Goal: Entertainment & Leisure: Consume media (video, audio)

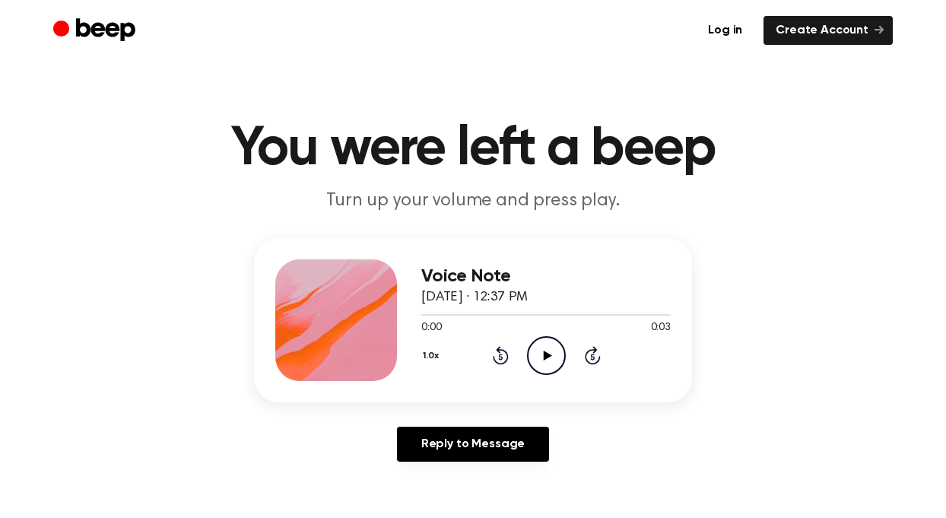
click at [540, 360] on icon "Play Audio" at bounding box center [546, 355] width 39 height 39
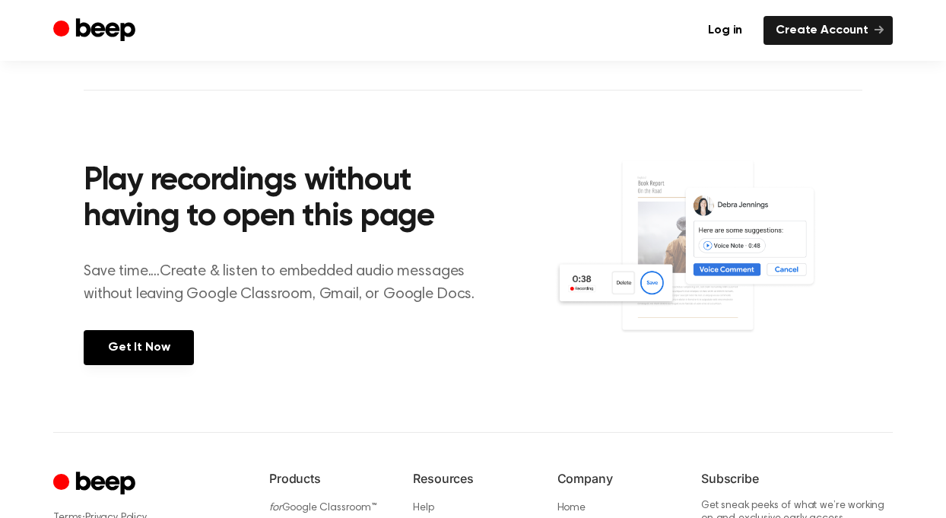
scroll to position [504, 0]
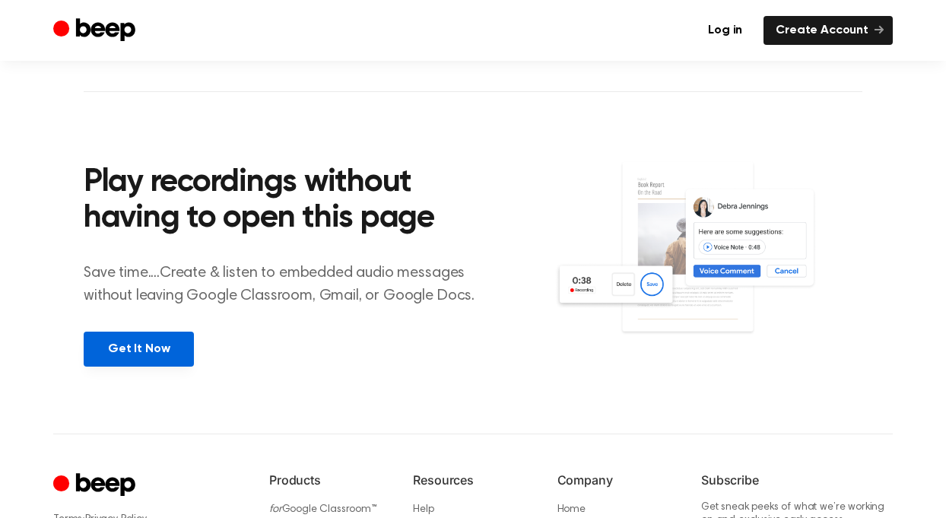
click at [125, 340] on link "Get It Now" at bounding box center [139, 348] width 110 height 35
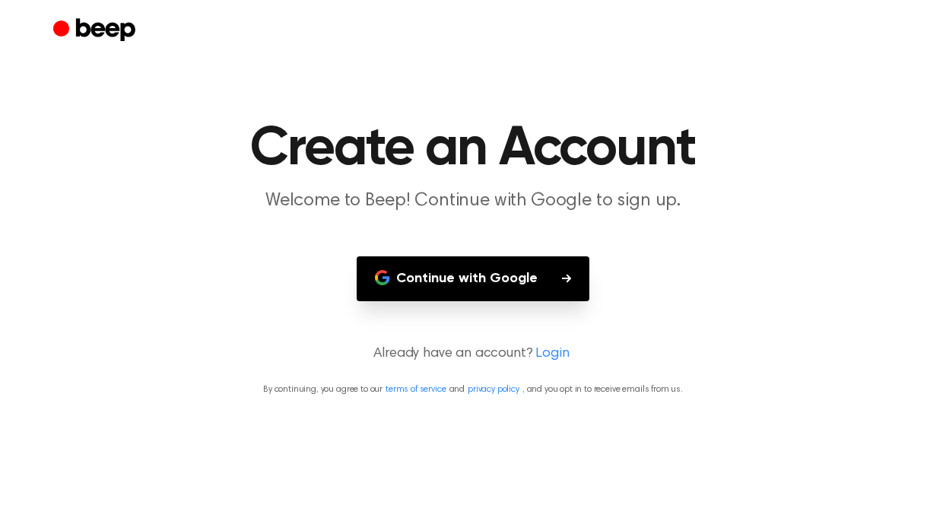
click at [475, 273] on button "Continue with Google" at bounding box center [473, 278] width 233 height 45
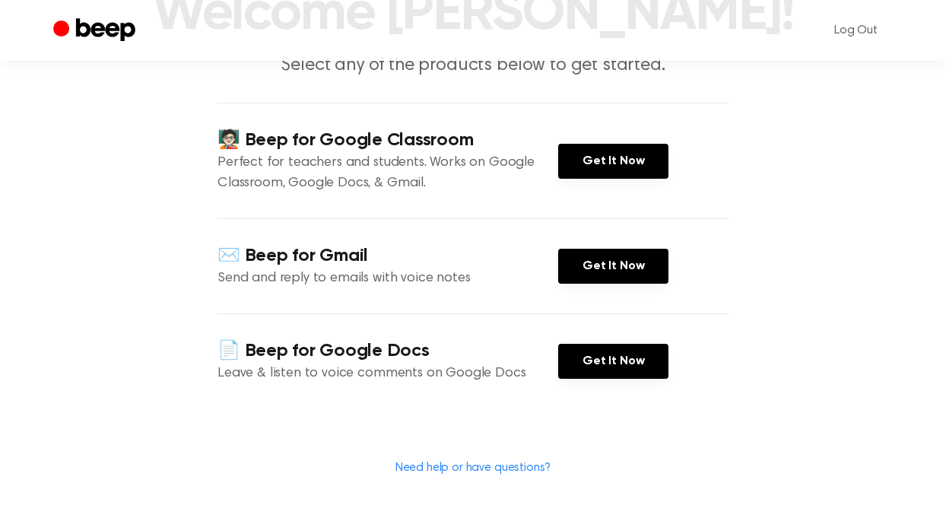
scroll to position [232, 0]
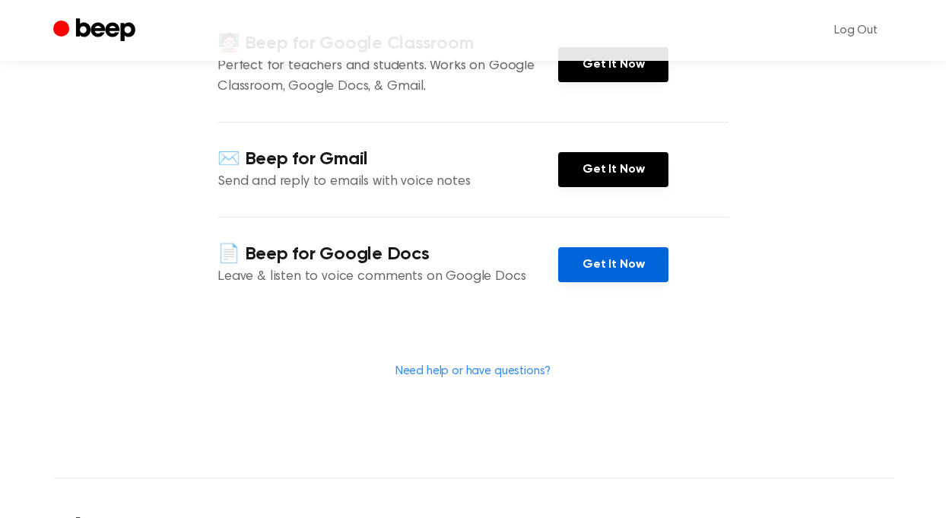
click at [588, 274] on link "Get It Now" at bounding box center [613, 264] width 110 height 35
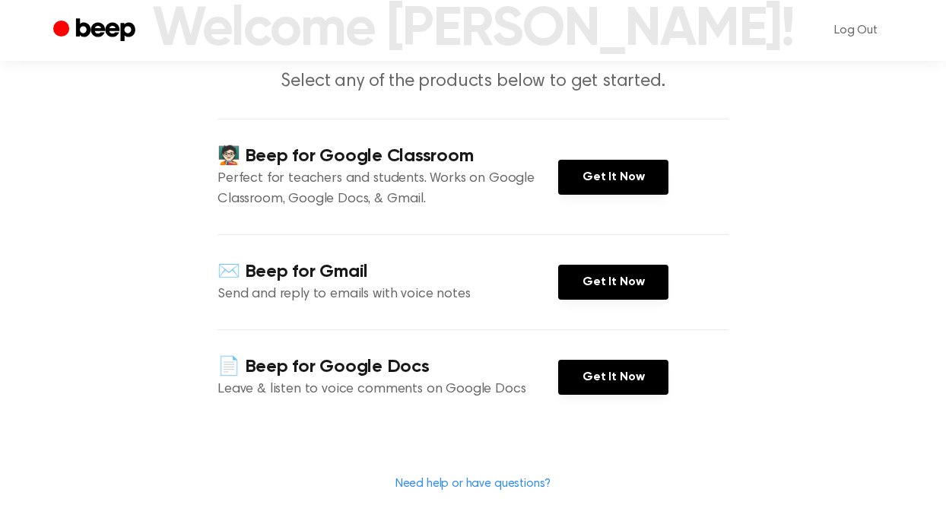
scroll to position [0, 0]
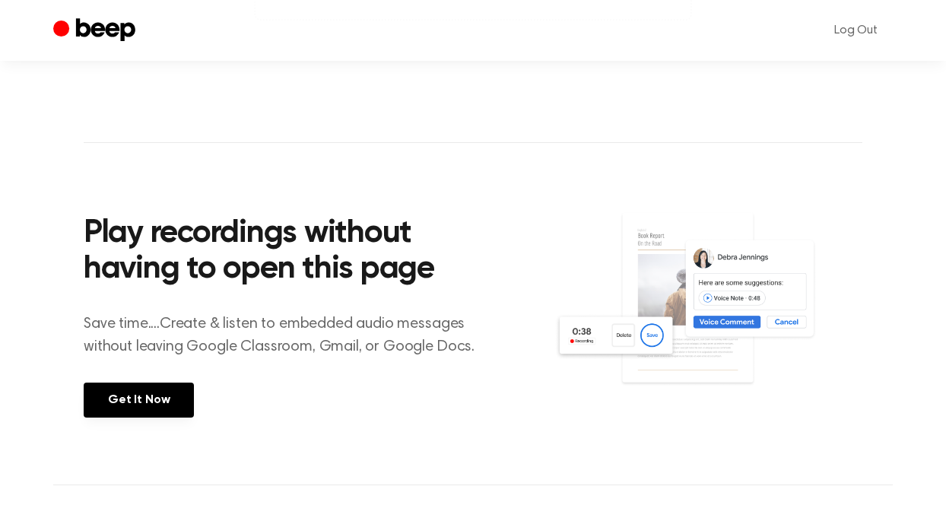
scroll to position [490, 0]
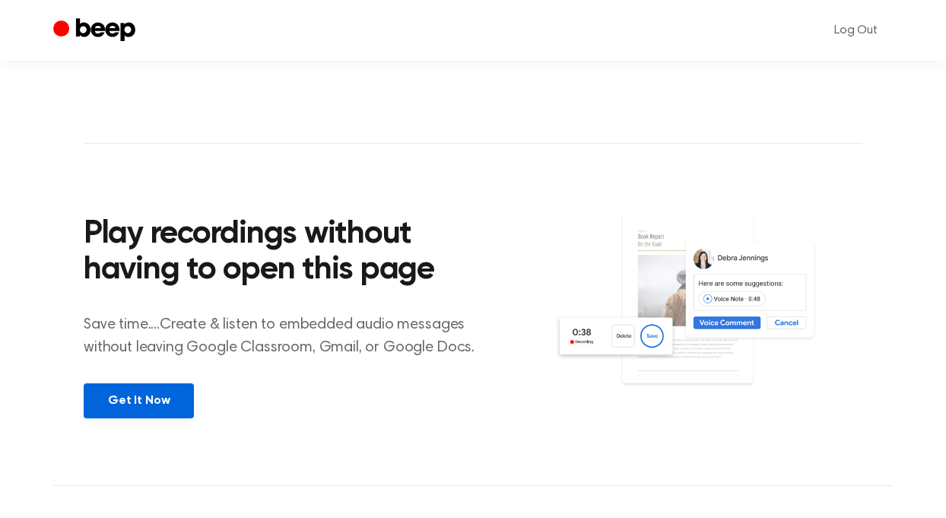
click at [140, 389] on link "Get It Now" at bounding box center [139, 400] width 110 height 35
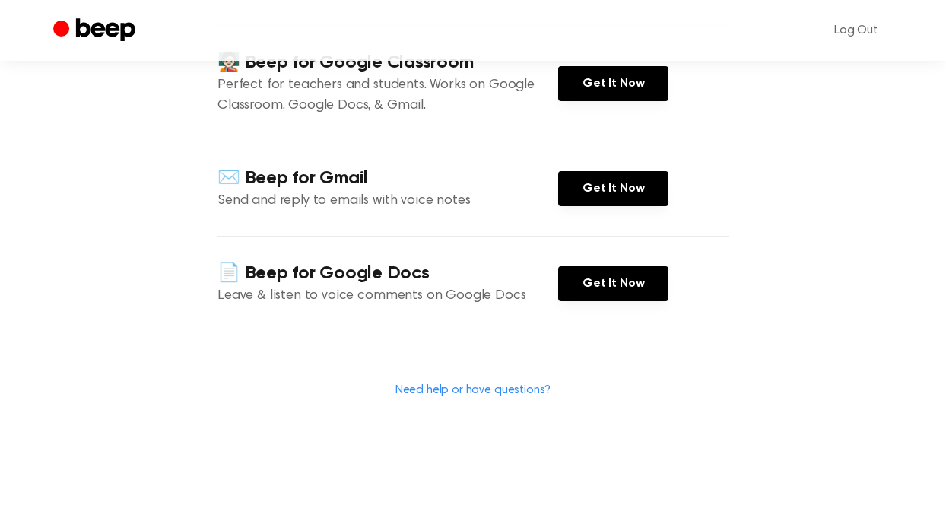
scroll to position [103, 0]
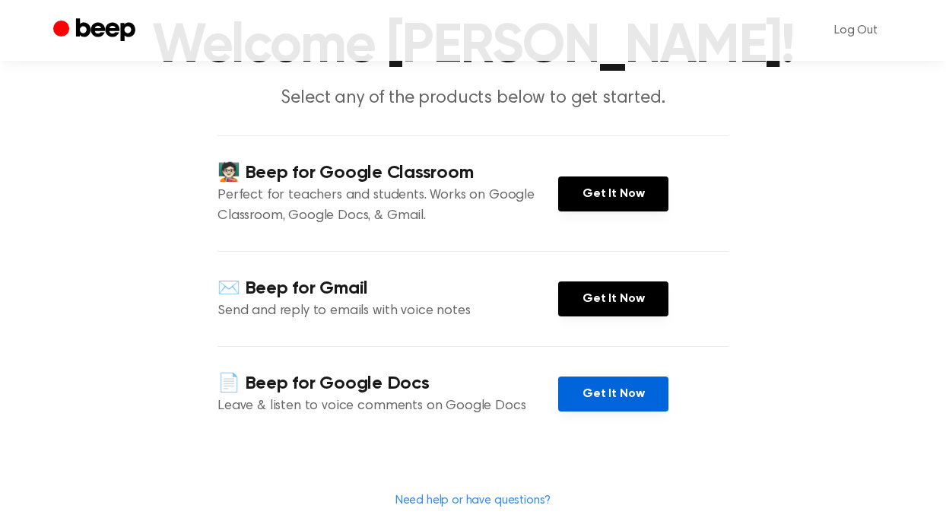
click at [573, 386] on link "Get It Now" at bounding box center [613, 393] width 110 height 35
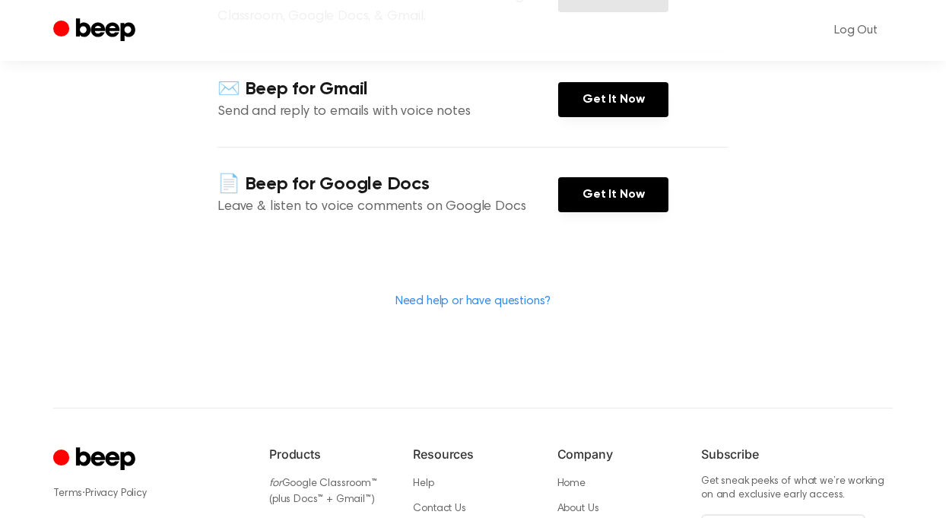
scroll to position [480, 0]
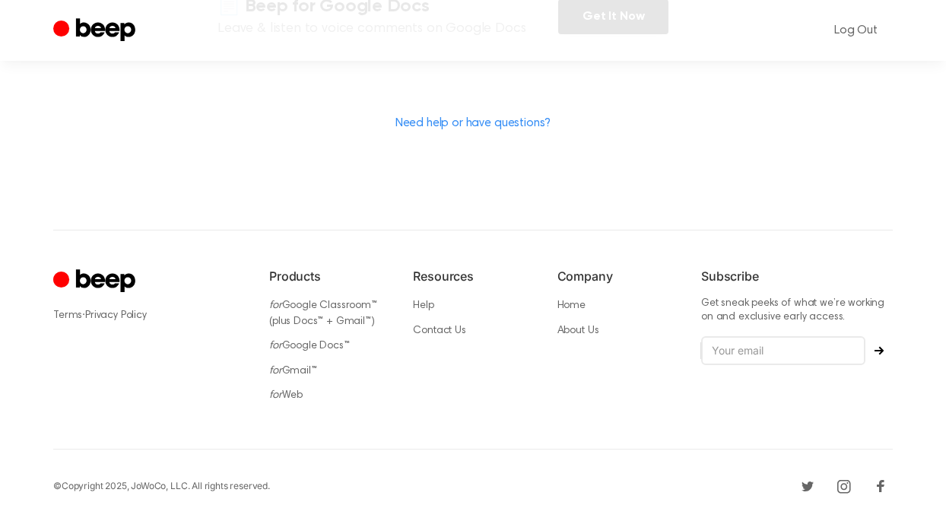
click at [214, 275] on div at bounding box center [149, 284] width 192 height 34
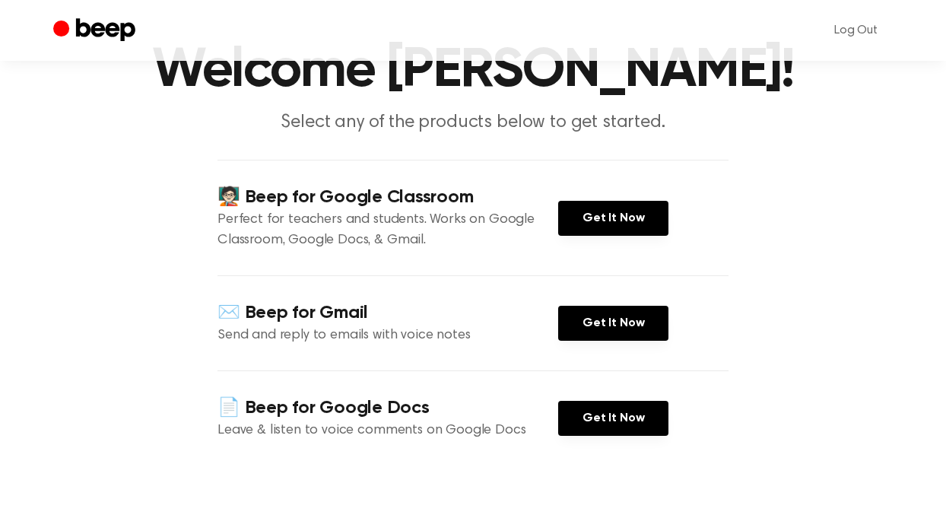
scroll to position [0, 0]
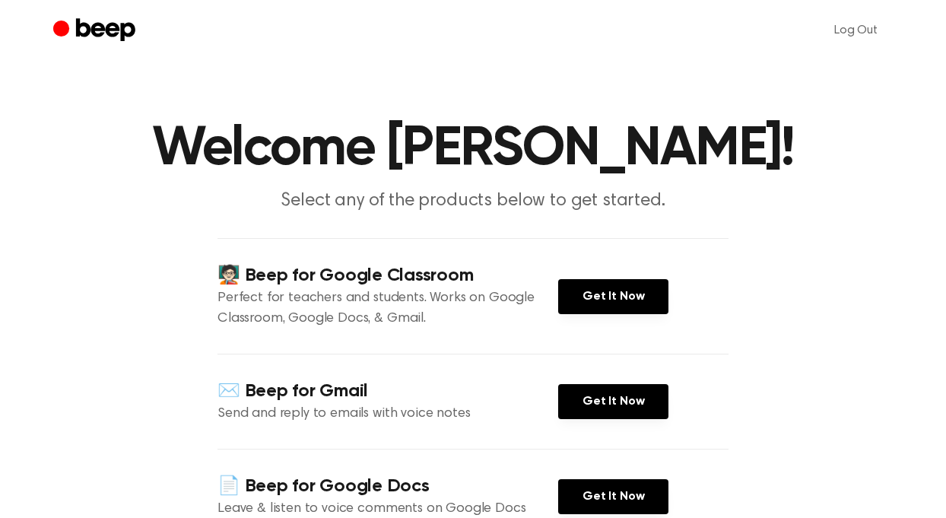
click at [819, 171] on h1 "Welcome Kelly Sabo!" at bounding box center [473, 149] width 778 height 55
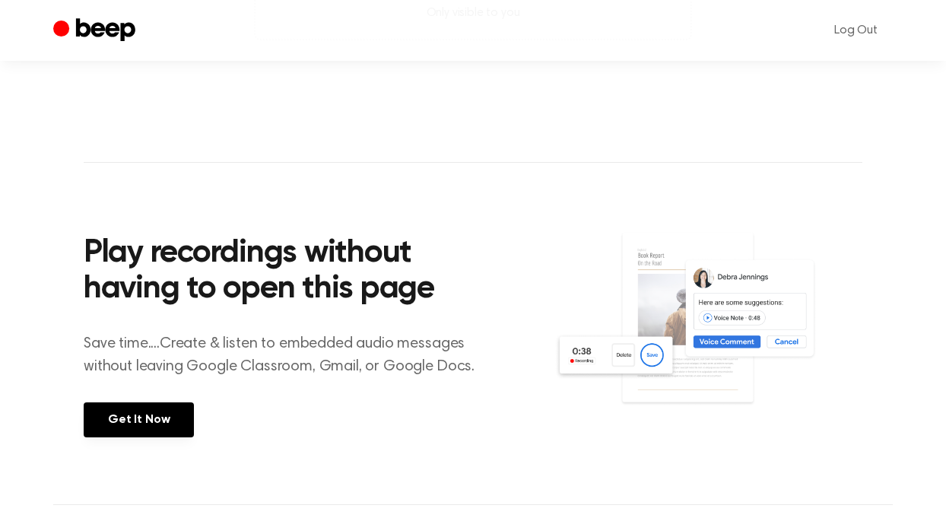
scroll to position [490, 0]
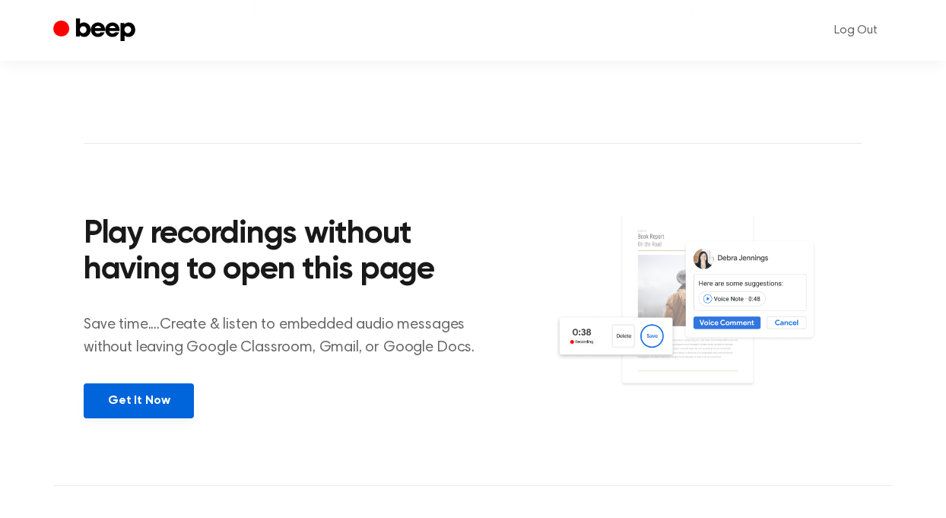
click at [119, 410] on link "Get It Now" at bounding box center [139, 400] width 110 height 35
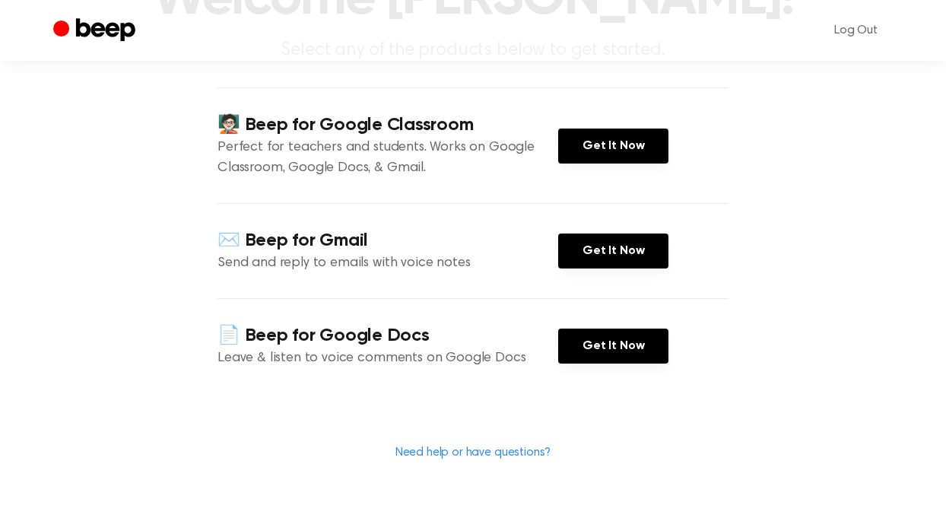
scroll to position [154, 0]
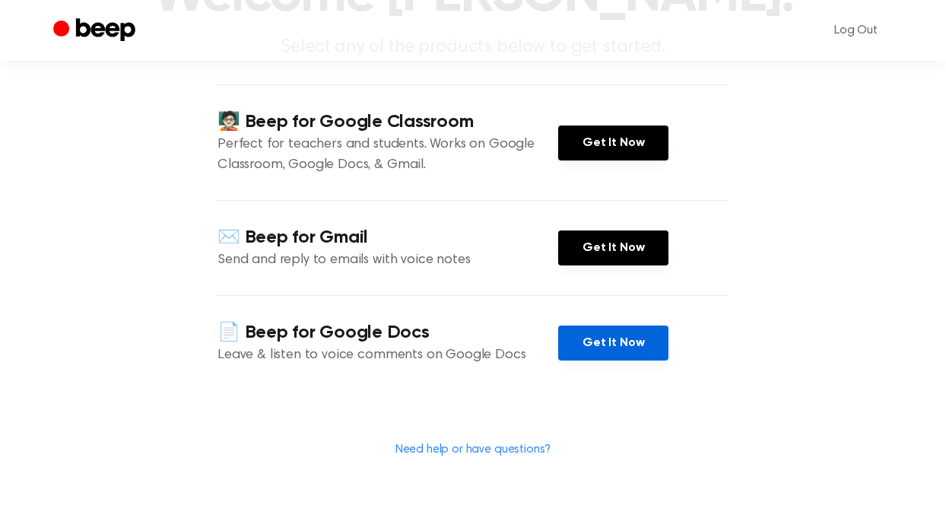
click at [607, 347] on link "Get It Now" at bounding box center [613, 342] width 110 height 35
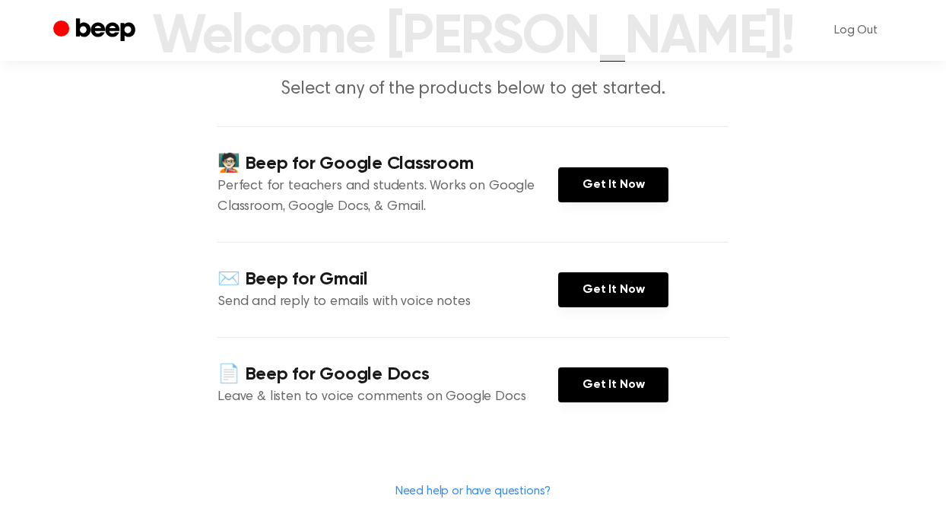
scroll to position [114, 0]
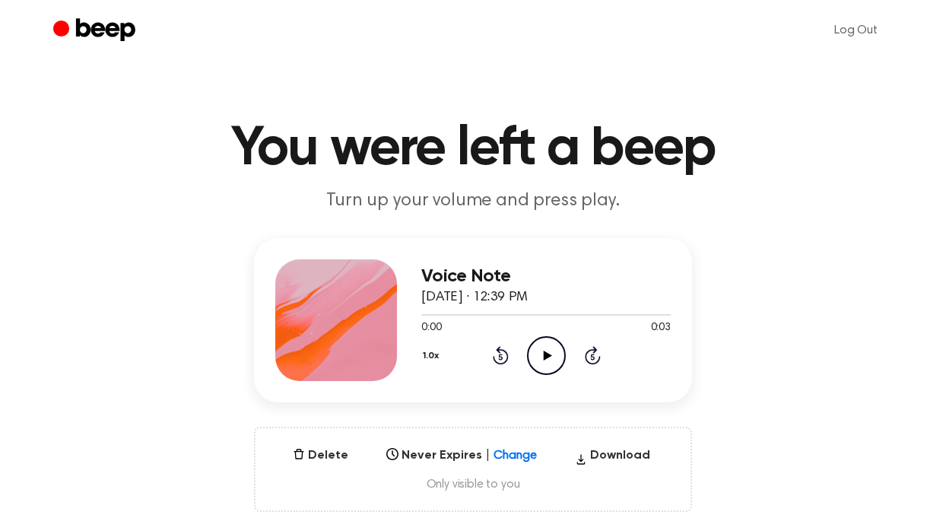
click at [540, 353] on icon "Play Audio" at bounding box center [546, 355] width 39 height 39
click at [539, 341] on icon "Play Audio" at bounding box center [546, 355] width 39 height 39
click at [546, 356] on icon at bounding box center [547, 355] width 8 height 10
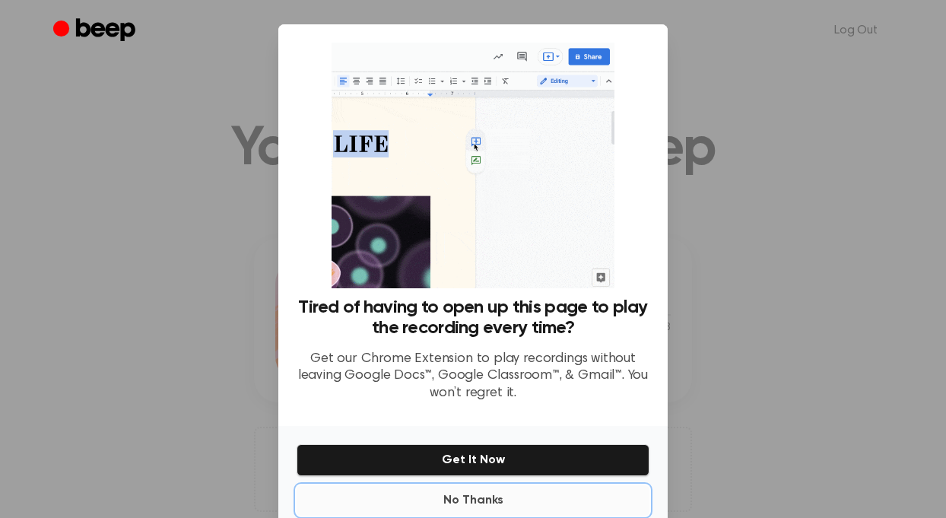
click at [479, 493] on button "No Thanks" at bounding box center [472, 500] width 353 height 30
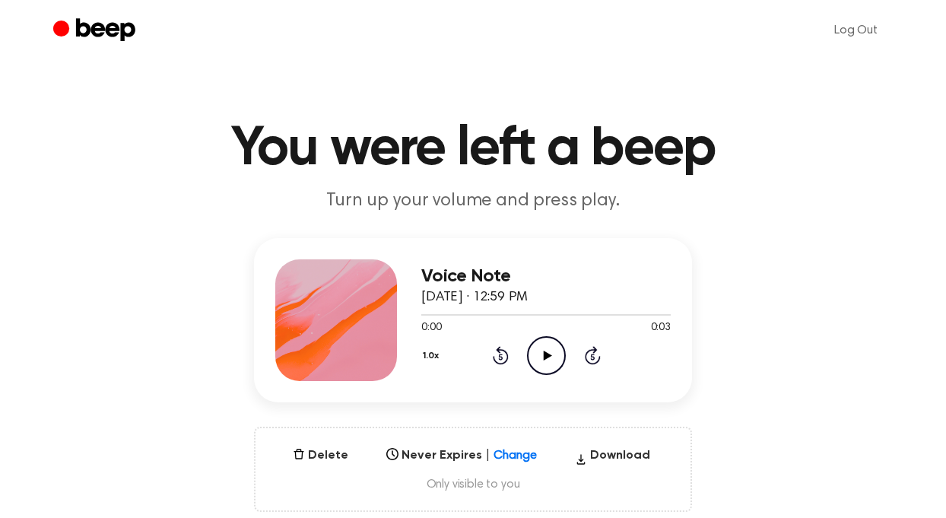
click at [550, 347] on icon "Play Audio" at bounding box center [546, 355] width 39 height 39
click at [544, 362] on icon "Play Audio" at bounding box center [546, 355] width 39 height 39
click at [551, 341] on icon "Play Audio" at bounding box center [546, 355] width 39 height 39
